Goal: Task Accomplishment & Management: Use online tool/utility

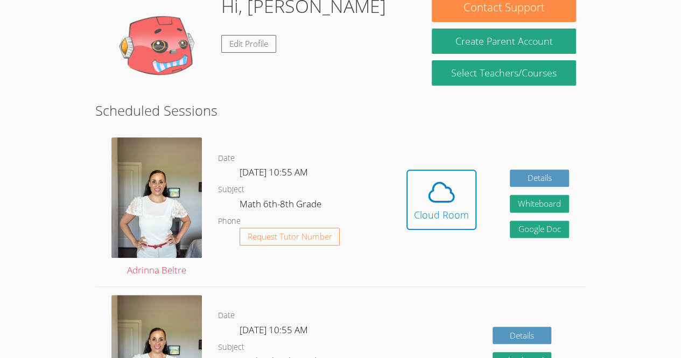
scroll to position [183, 0]
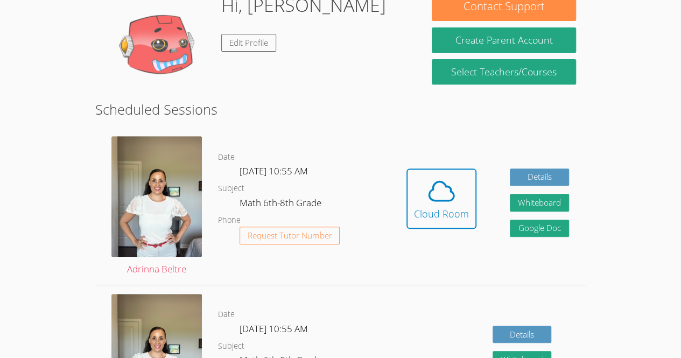
click at [432, 323] on div "Details Whiteboard Hidden Google Doc" at bounding box center [488, 364] width 196 height 157
click at [464, 196] on span at bounding box center [441, 191] width 55 height 30
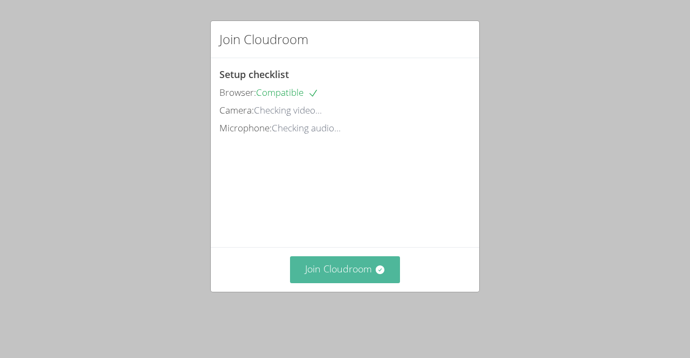
click at [332, 283] on button "Join Cloudroom" at bounding box center [345, 269] width 110 height 26
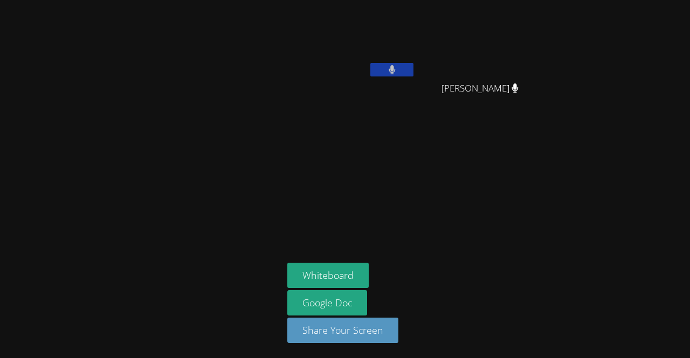
click at [394, 67] on icon at bounding box center [391, 69] width 7 height 9
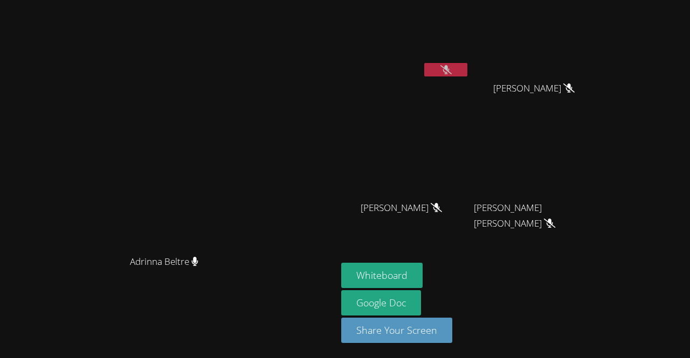
click at [467, 64] on button at bounding box center [445, 69] width 43 height 13
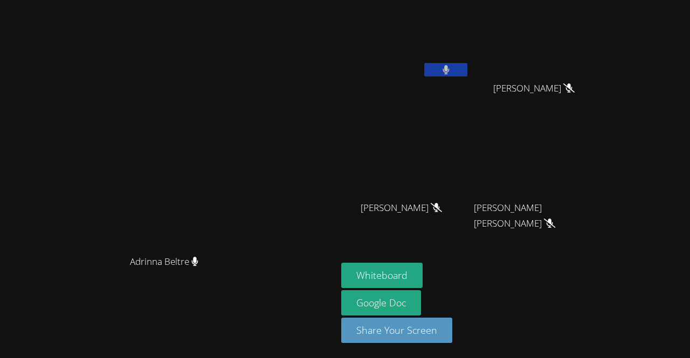
click at [467, 64] on button at bounding box center [445, 69] width 43 height 13
click at [451, 67] on icon at bounding box center [445, 69] width 11 height 9
click at [449, 72] on icon at bounding box center [445, 69] width 6 height 9
click at [422, 265] on button "Whiteboard" at bounding box center [381, 275] width 81 height 25
click at [451, 72] on icon at bounding box center [445, 69] width 11 height 9
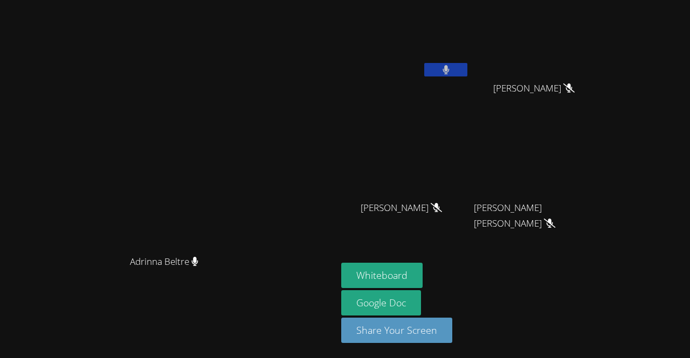
click at [467, 64] on button at bounding box center [445, 69] width 43 height 13
click at [451, 69] on icon at bounding box center [445, 69] width 11 height 9
click at [449, 68] on icon at bounding box center [445, 69] width 6 height 9
click at [451, 68] on icon at bounding box center [445, 69] width 11 height 9
click at [467, 68] on button at bounding box center [445, 69] width 43 height 13
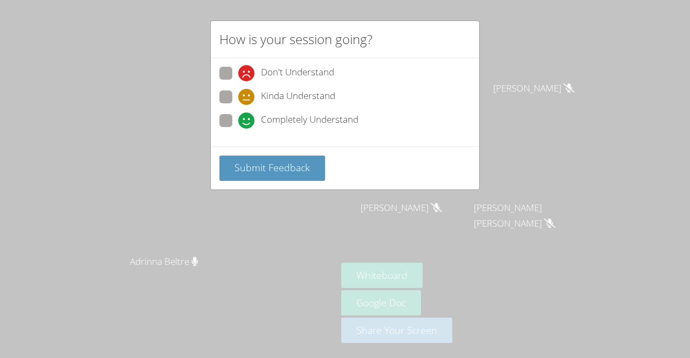
click at [231, 127] on label "Completely Understand" at bounding box center [288, 121] width 139 height 15
click at [238, 123] on input "Completely Understand" at bounding box center [242, 118] width 9 height 9
radio input "true"
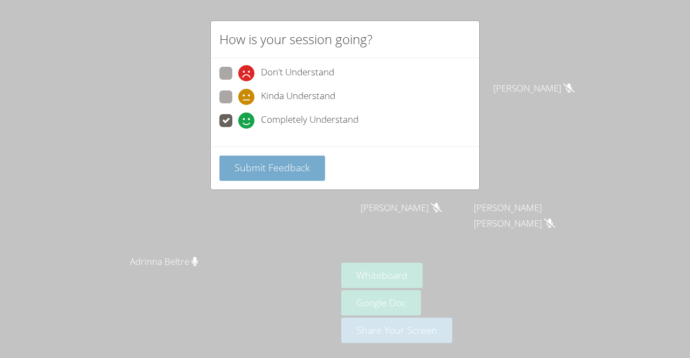
click at [285, 166] on span "Submit Feedback" at bounding box center [271, 167] width 75 height 13
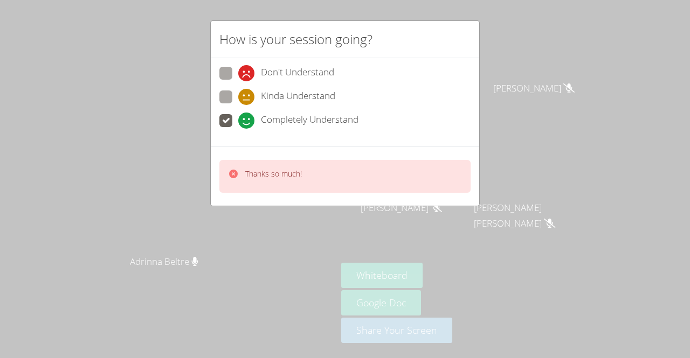
click at [531, 79] on div "How is your session going? Don't Understand Kinda Understand Completely Underst…" at bounding box center [345, 179] width 690 height 358
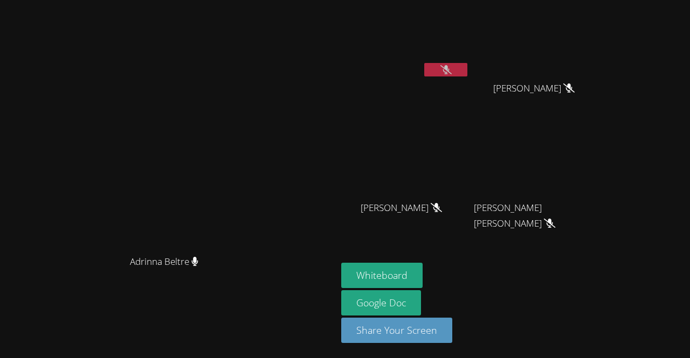
click at [451, 71] on icon at bounding box center [445, 69] width 11 height 9
click at [449, 65] on icon at bounding box center [445, 69] width 7 height 9
click at [451, 67] on icon at bounding box center [445, 69] width 11 height 9
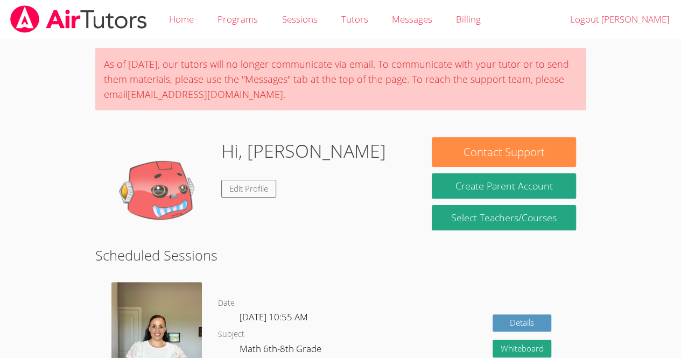
drag, startPoint x: 0, startPoint y: 0, endPoint x: 660, endPoint y: 90, distance: 666.0
click at [660, 90] on body "Home Programs Sessions Tutors Messages Billing Logout [PERSON_NAME] As of [DATE…" at bounding box center [340, 179] width 681 height 358
